Goal: Task Accomplishment & Management: Complete application form

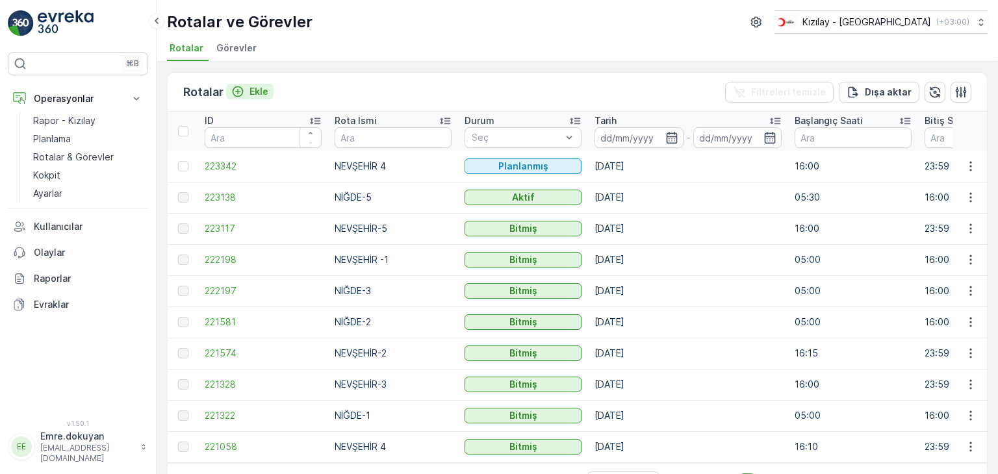
click at [250, 88] on p "Ekle" at bounding box center [259, 91] width 19 height 13
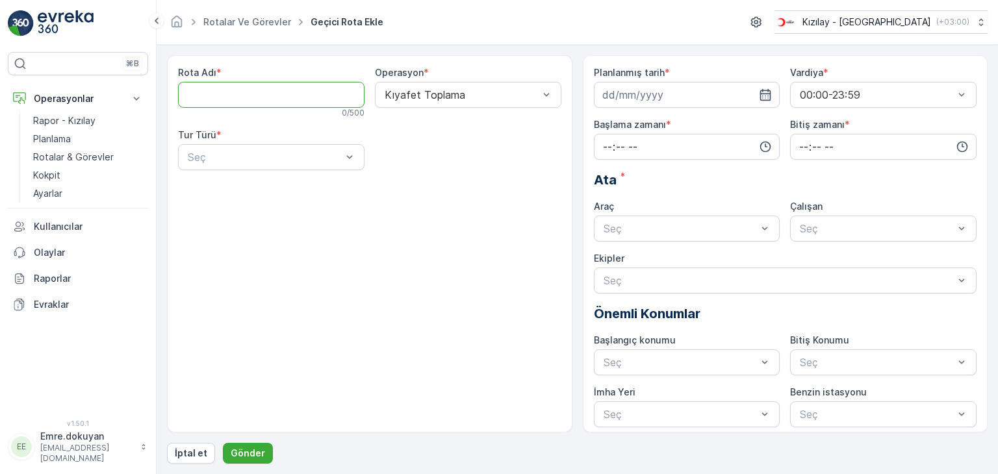
click at [320, 94] on Adı "Rota Adı" at bounding box center [271, 95] width 187 height 26
click at [259, 96] on Adı "Rota Adı" at bounding box center [271, 95] width 187 height 26
type Adı "NİĞDE-4"
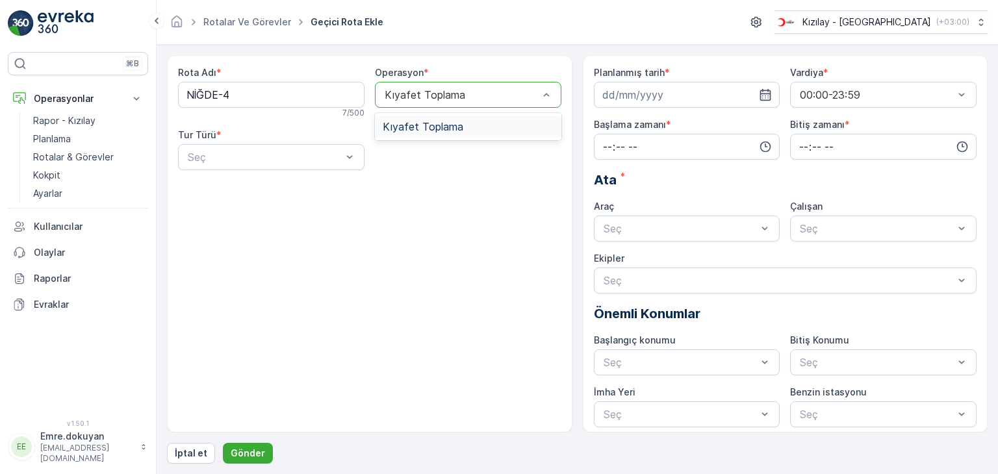
click at [452, 133] on div "Kıyafet Toplama" at bounding box center [468, 127] width 187 height 22
click at [246, 185] on div "Statik" at bounding box center [271, 189] width 171 height 12
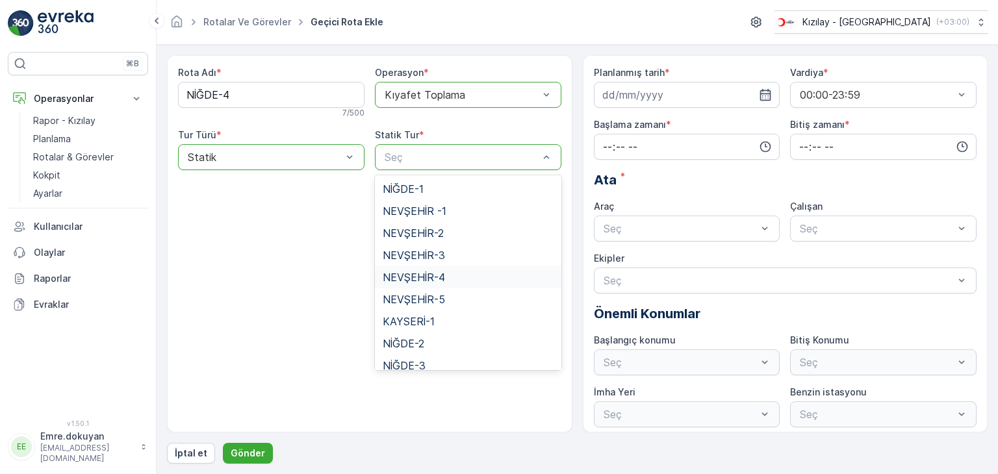
click at [422, 276] on span "NEVŞEHİR-4" at bounding box center [414, 278] width 62 height 12
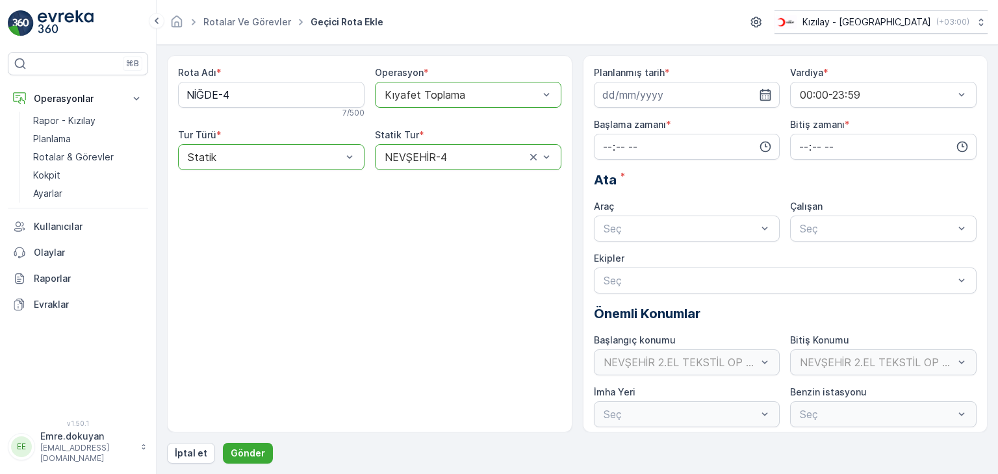
click at [476, 158] on div at bounding box center [455, 157] width 144 height 12
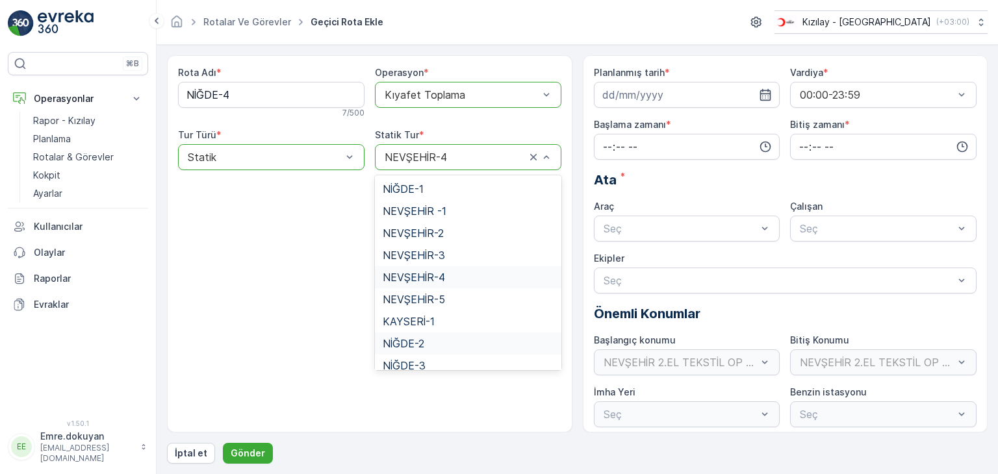
scroll to position [53, 0]
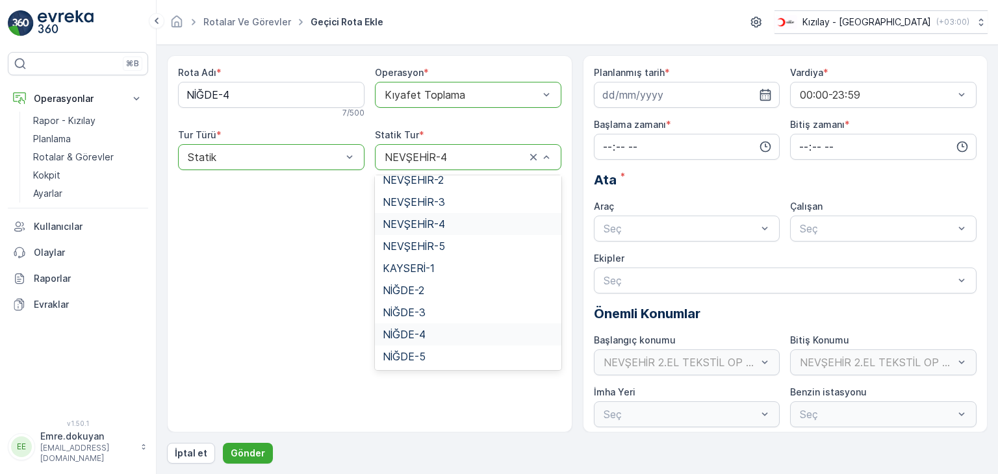
click at [415, 333] on span "NİĞDE-4" at bounding box center [404, 335] width 43 height 12
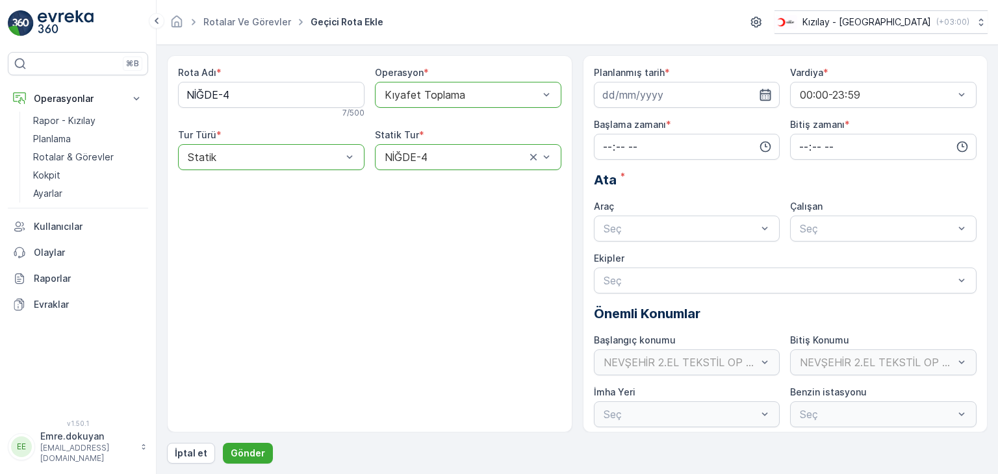
click at [766, 96] on icon "button" at bounding box center [765, 94] width 13 height 13
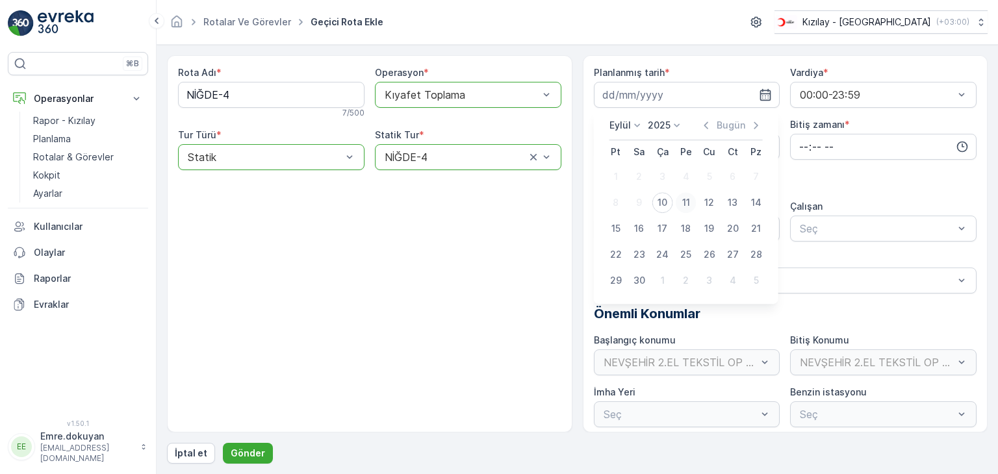
click at [684, 202] on div "11" at bounding box center [686, 202] width 21 height 21
type input "[DATE]"
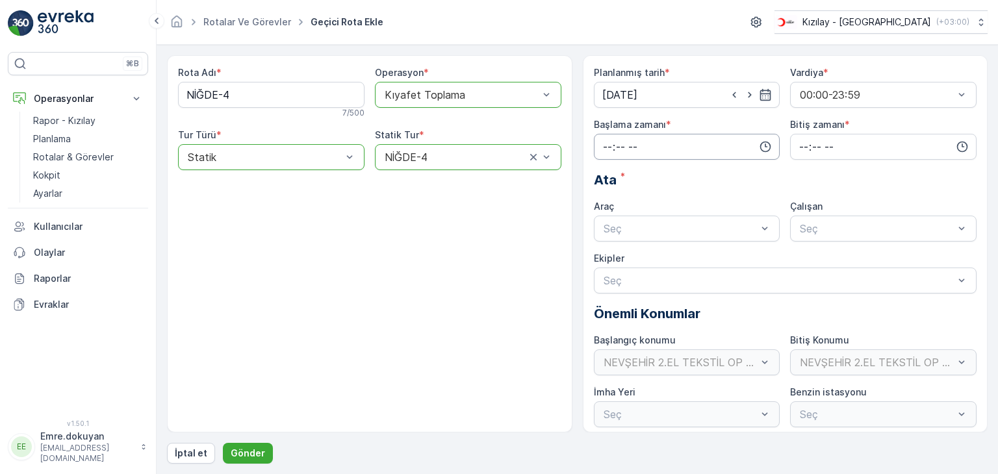
click at [603, 144] on input "time" at bounding box center [687, 147] width 187 height 26
click at [609, 262] on span "05" at bounding box center [608, 262] width 12 height 13
click at [643, 198] on div "30" at bounding box center [635, 197] width 22 height 18
type input "05:30"
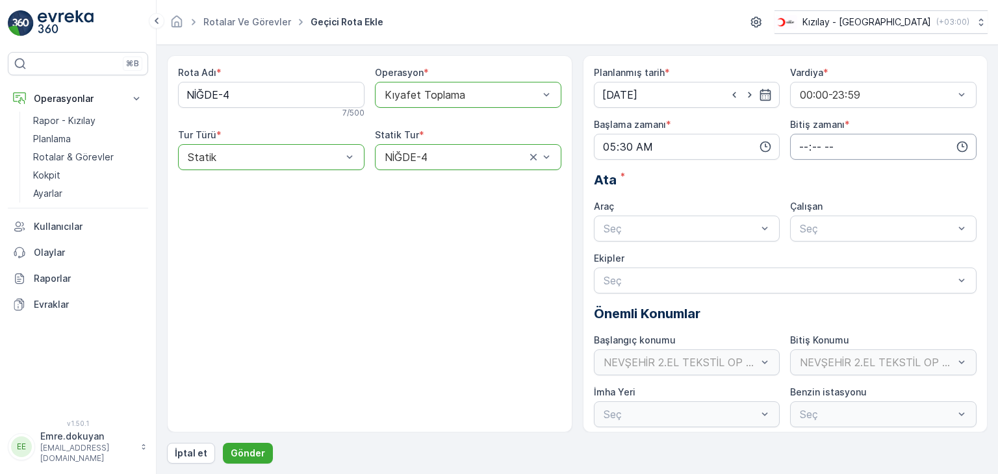
click at [799, 144] on input "time" at bounding box center [883, 147] width 187 height 26
drag, startPoint x: 801, startPoint y: 202, endPoint x: 819, endPoint y: 186, distance: 24.4
click at [801, 201] on span "16" at bounding box center [803, 202] width 10 height 13
type input "16:00"
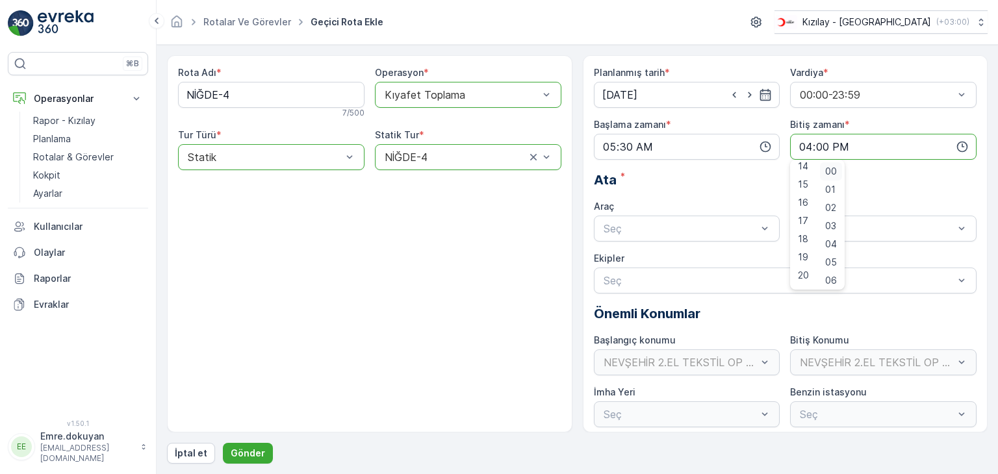
click at [830, 168] on span "00" at bounding box center [831, 171] width 12 height 13
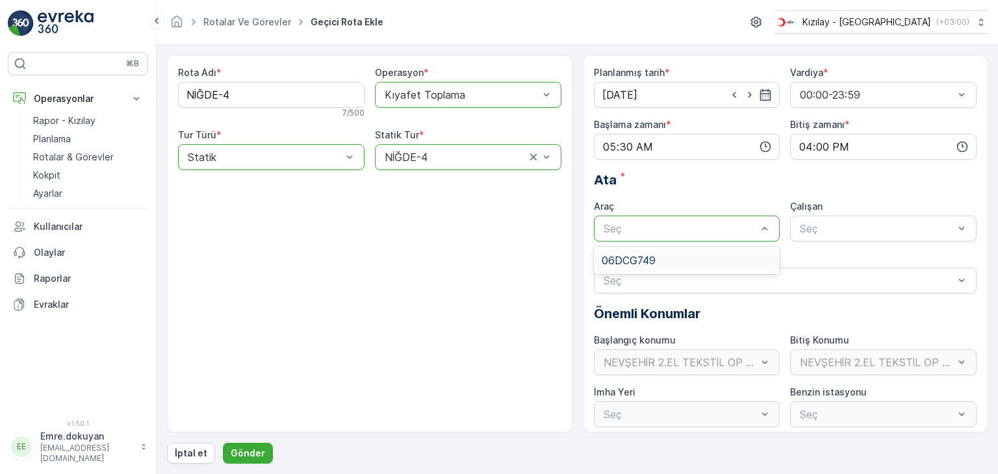
click at [693, 258] on div "06DCG749" at bounding box center [687, 261] width 171 height 12
click at [827, 259] on div "FORD" at bounding box center [883, 261] width 171 height 12
click at [239, 453] on p "Gönder" at bounding box center [248, 453] width 34 height 13
